Goal: Find contact information: Find contact information

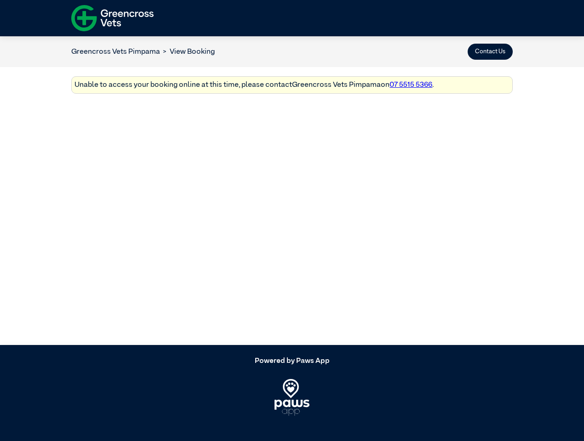
click at [490, 51] on button "Contact Us" at bounding box center [489, 52] width 45 height 16
